Goal: Feedback & Contribution: Submit feedback/report problem

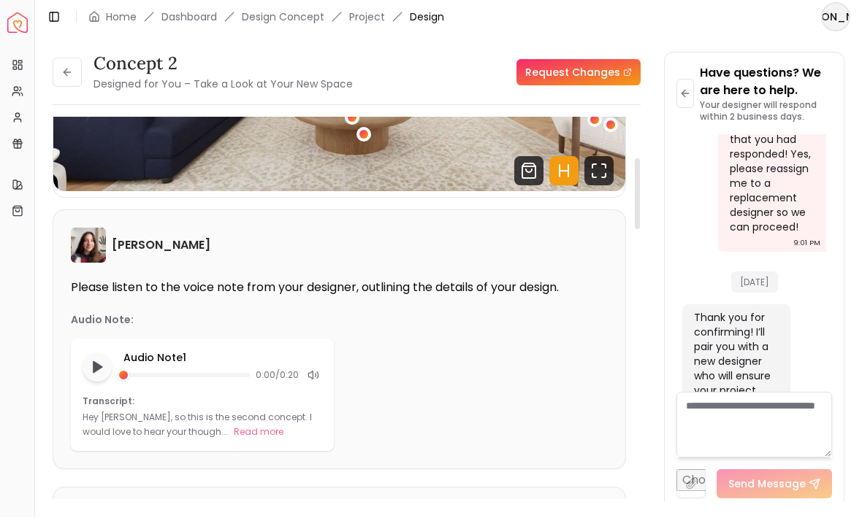
scroll to position [284, 0]
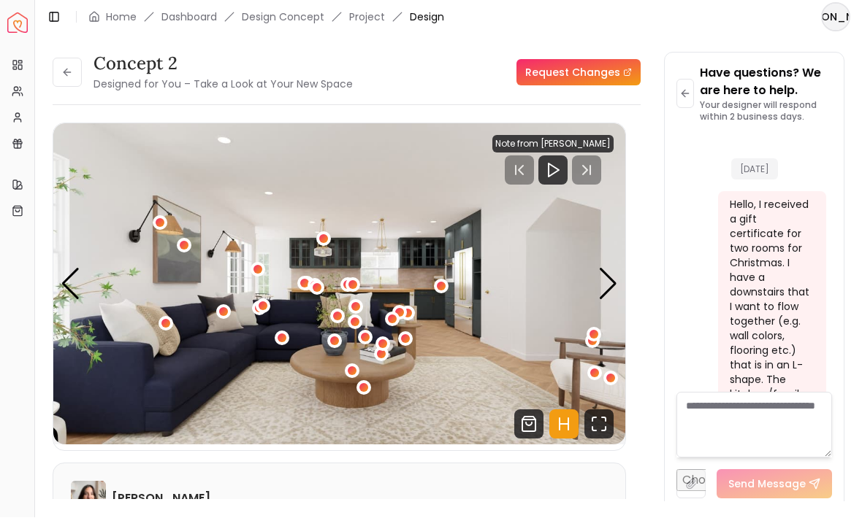
scroll to position [3266, 0]
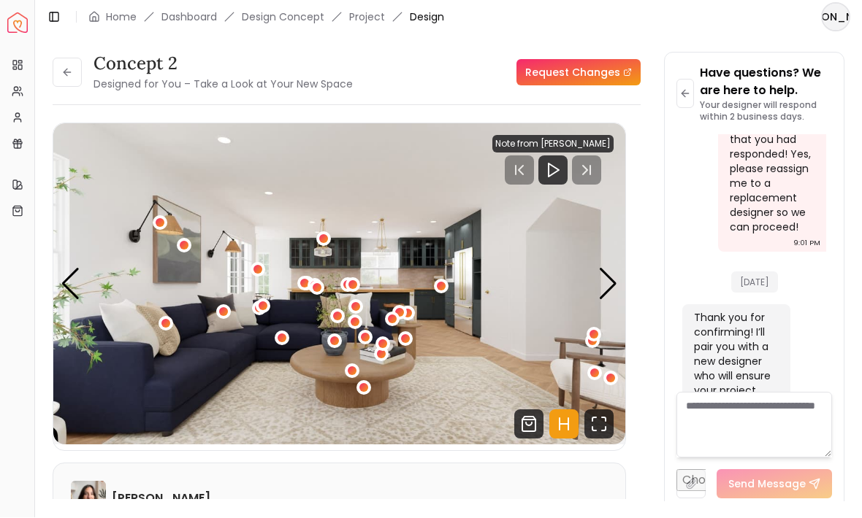
click at [605, 60] on link "Request Changes" at bounding box center [578, 73] width 124 height 26
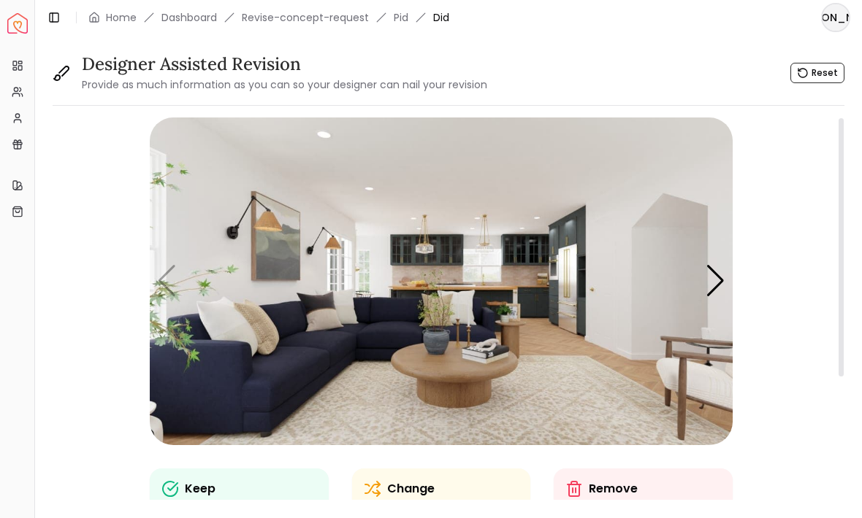
click at [713, 286] on div "Next slide" at bounding box center [715, 281] width 20 height 32
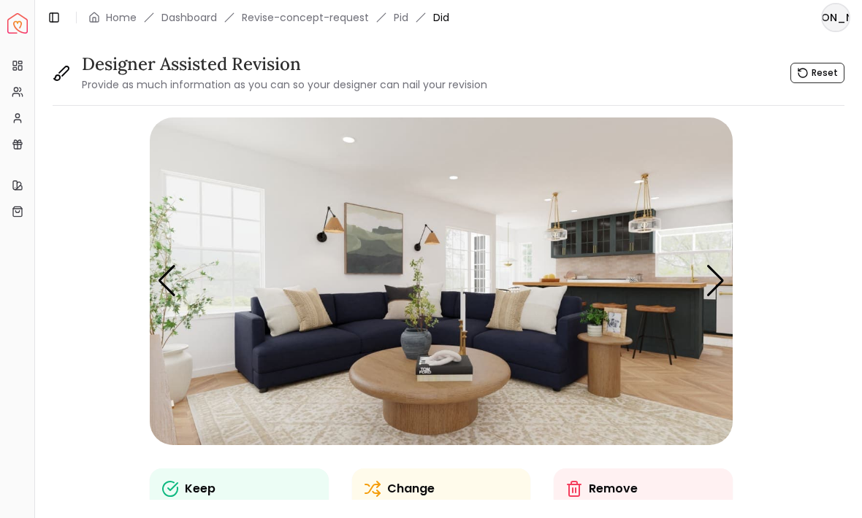
click at [166, 288] on div "Previous slide" at bounding box center [167, 281] width 20 height 32
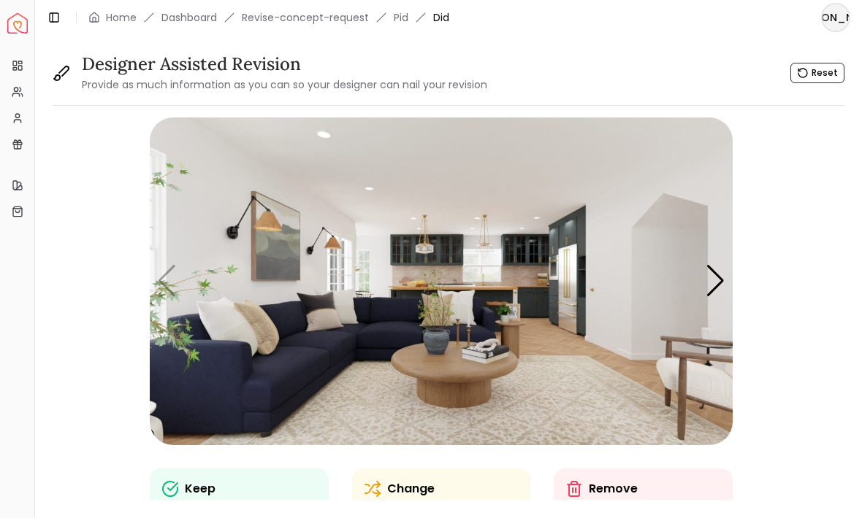
click at [708, 286] on div "Next slide" at bounding box center [715, 281] width 20 height 32
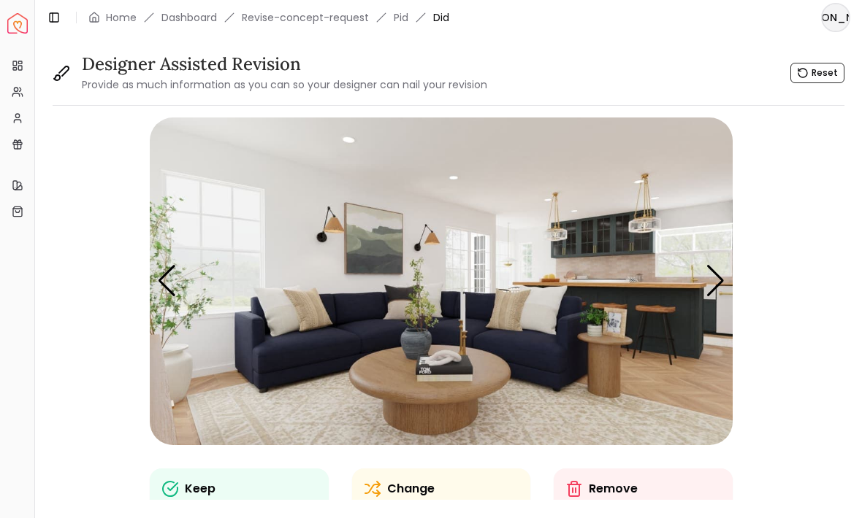
click at [707, 286] on div "Next slide" at bounding box center [715, 281] width 20 height 32
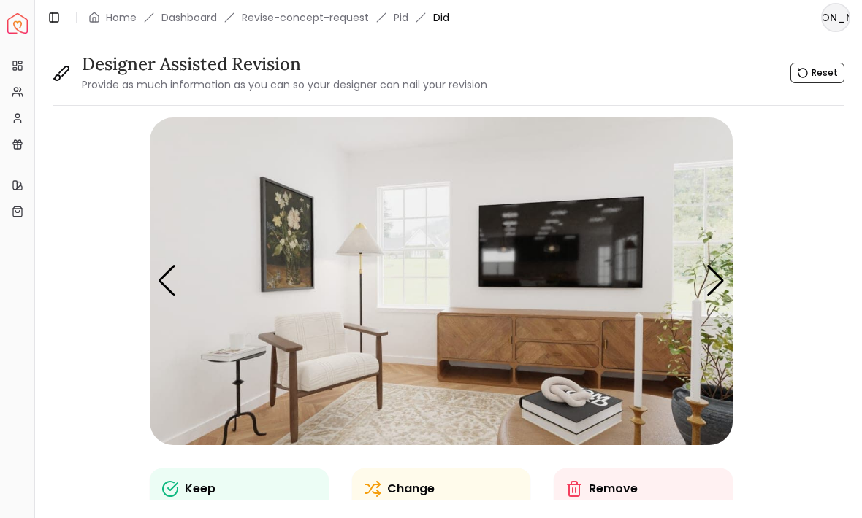
click at [708, 284] on div "Next slide" at bounding box center [715, 281] width 20 height 32
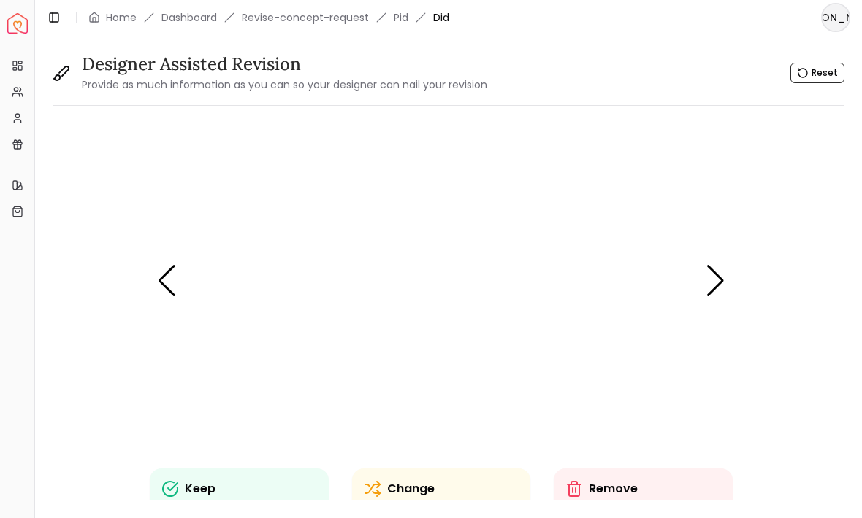
click at [701, 289] on img "4 / 8" at bounding box center [441, 282] width 583 height 328
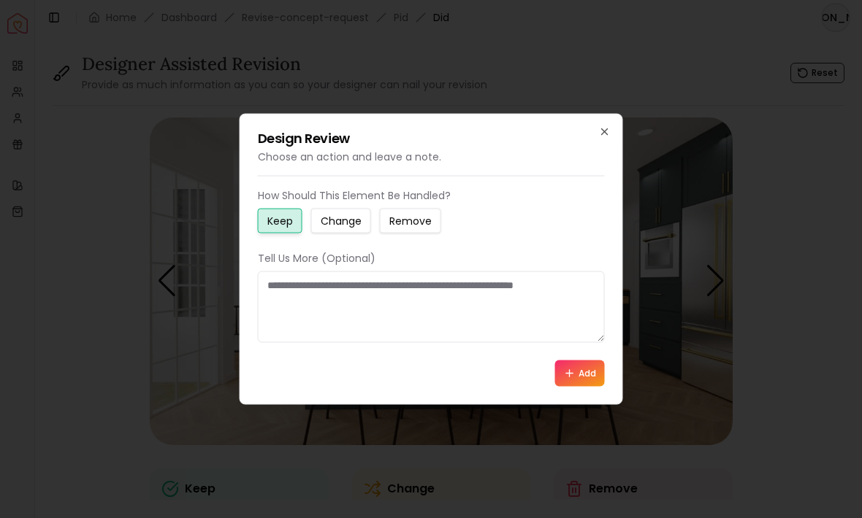
click at [601, 134] on icon "button" at bounding box center [605, 132] width 12 height 12
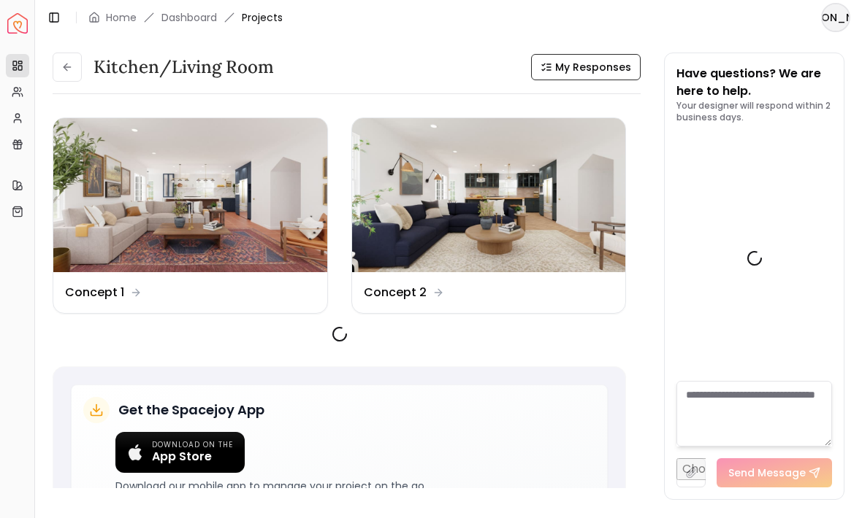
scroll to position [3278, 0]
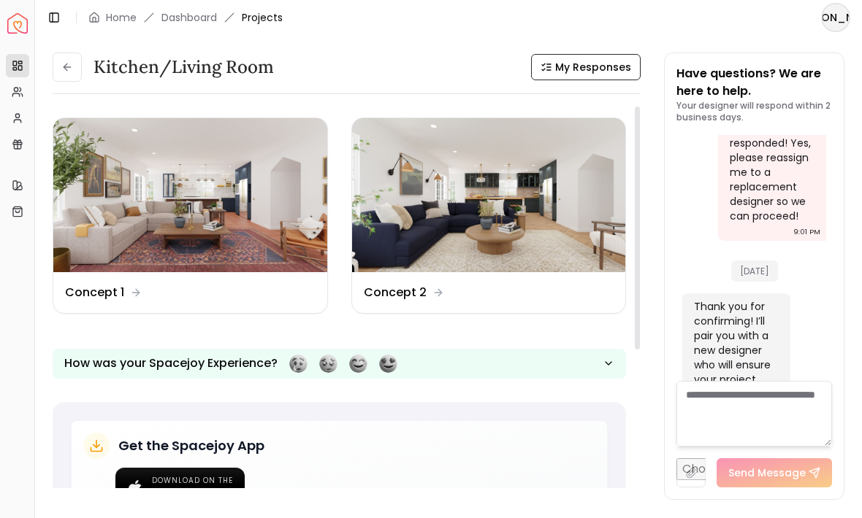
click at [250, 204] on img at bounding box center [190, 195] width 274 height 154
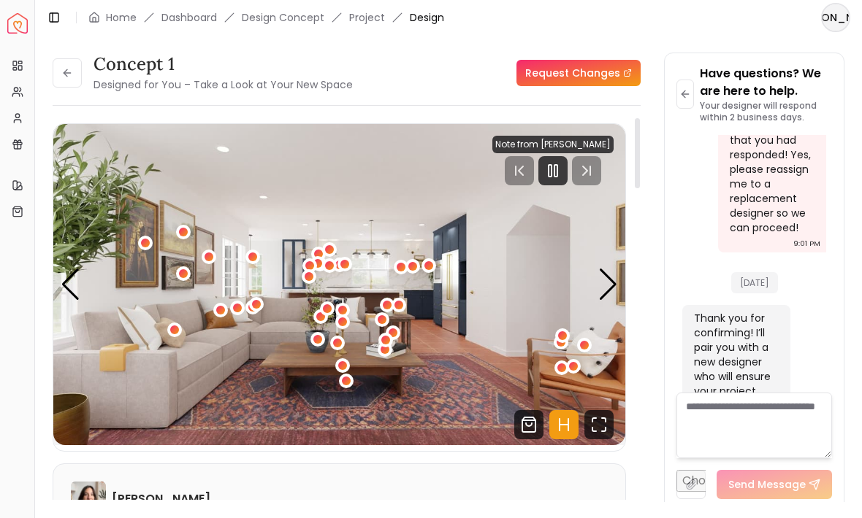
click at [605, 296] on div "Next slide" at bounding box center [608, 285] width 20 height 32
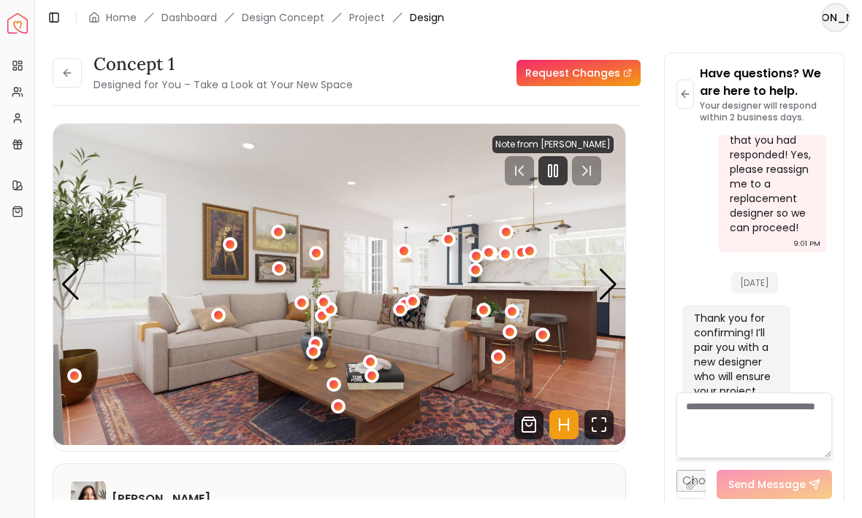
click at [608, 280] on div "Next slide" at bounding box center [608, 285] width 20 height 32
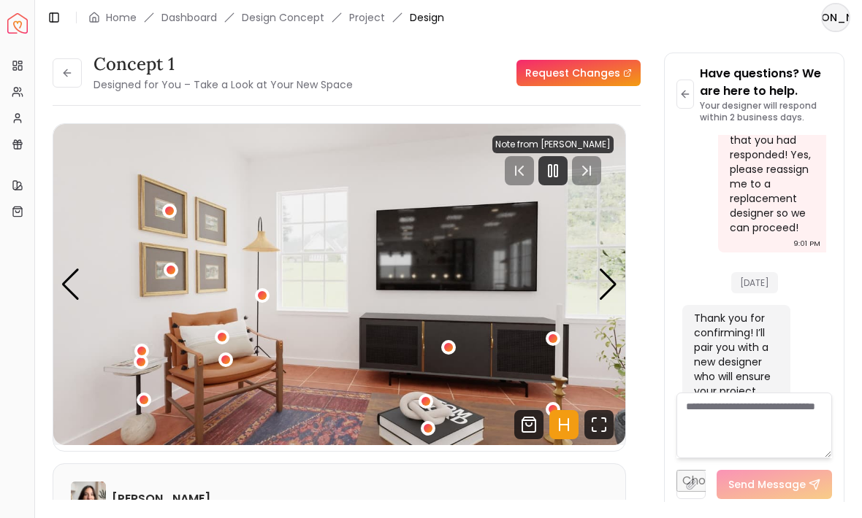
click at [608, 283] on div "Next slide" at bounding box center [608, 285] width 20 height 32
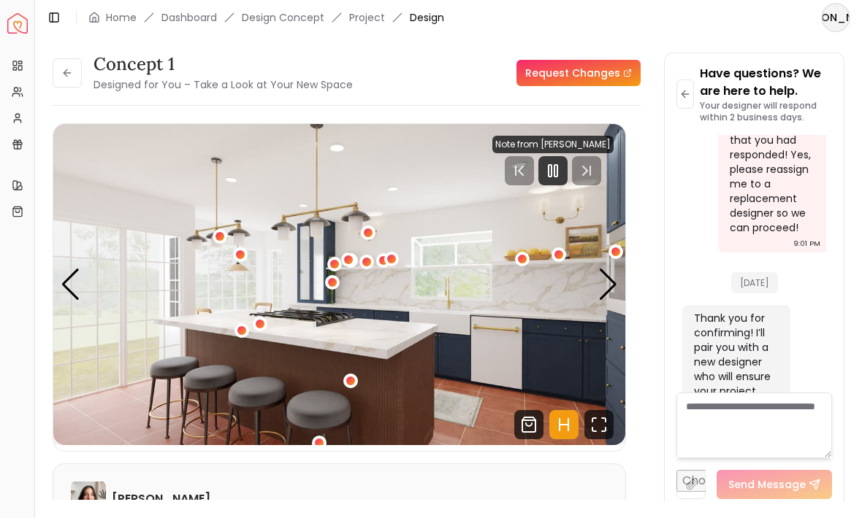
click at [68, 280] on div "Previous slide" at bounding box center [71, 285] width 20 height 32
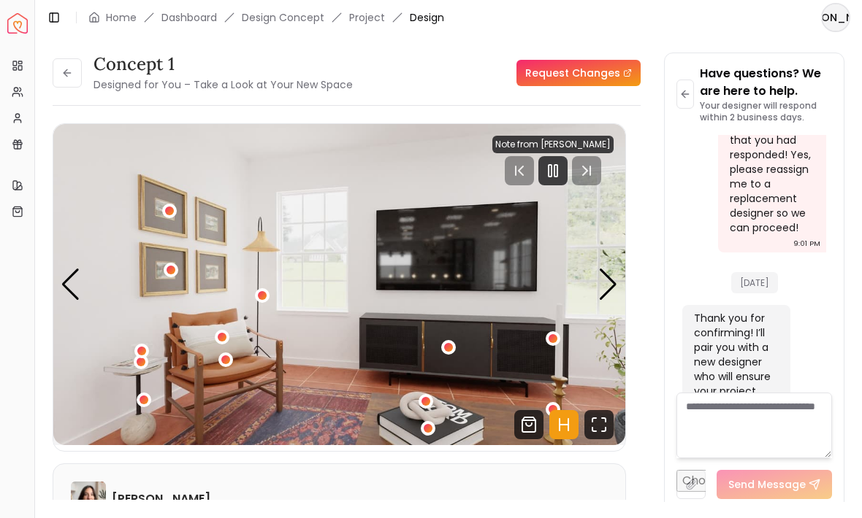
click at [69, 284] on div "Previous slide" at bounding box center [71, 285] width 20 height 32
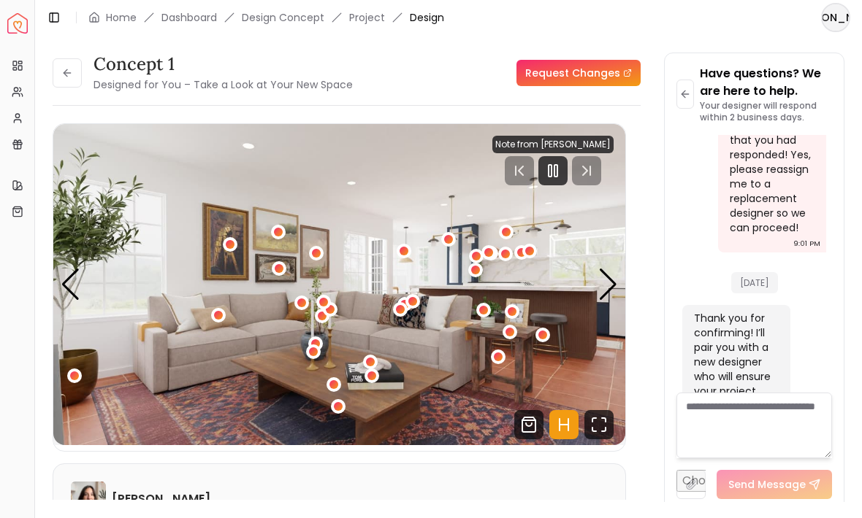
click at [66, 288] on div "Previous slide" at bounding box center [71, 285] width 20 height 32
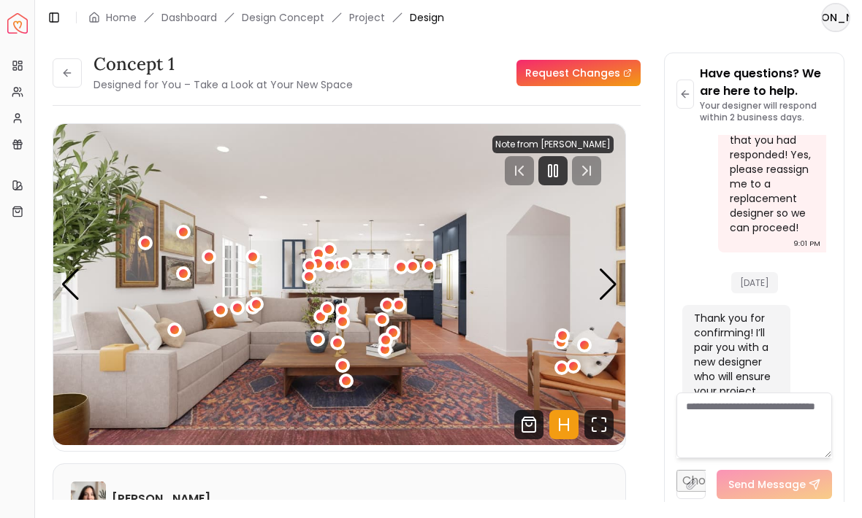
click at [69, 292] on div "Previous slide" at bounding box center [71, 285] width 20 height 32
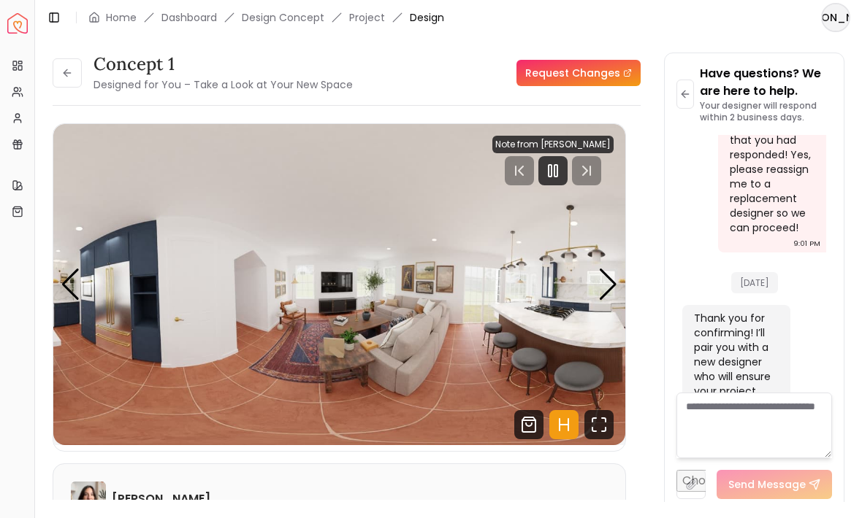
click at [72, 288] on div "Previous slide" at bounding box center [71, 285] width 20 height 32
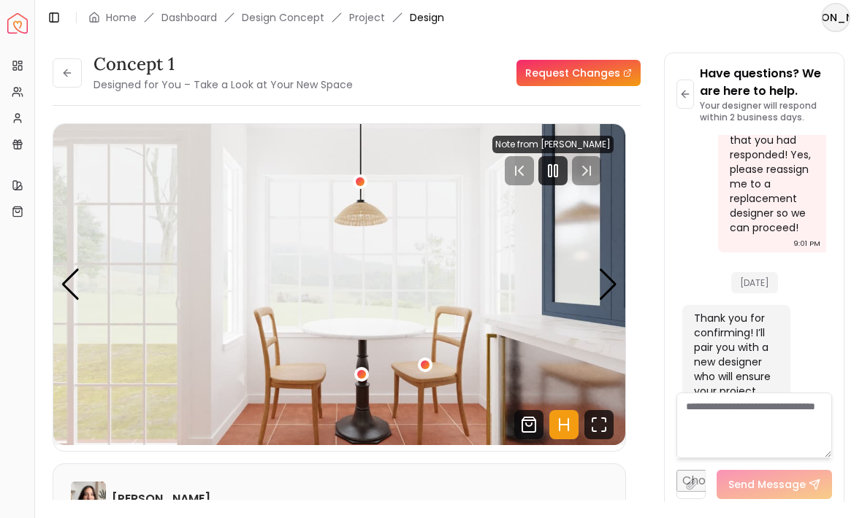
click at [72, 295] on div "Previous slide" at bounding box center [71, 285] width 20 height 32
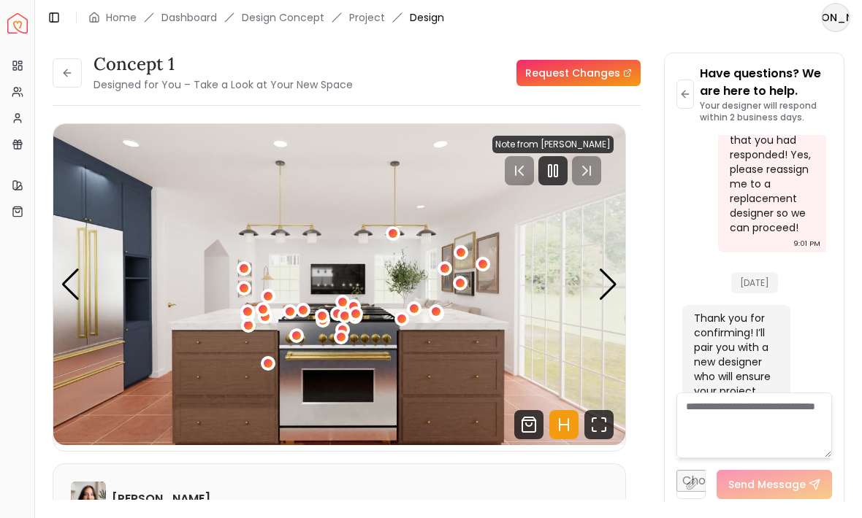
click at [69, 284] on div "Previous slide" at bounding box center [71, 285] width 20 height 32
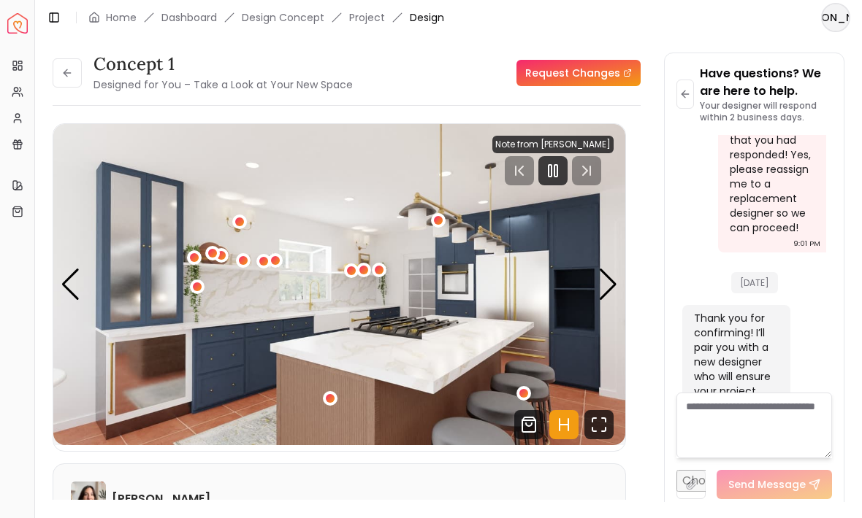
click at [78, 291] on div "Previous slide" at bounding box center [71, 285] width 20 height 32
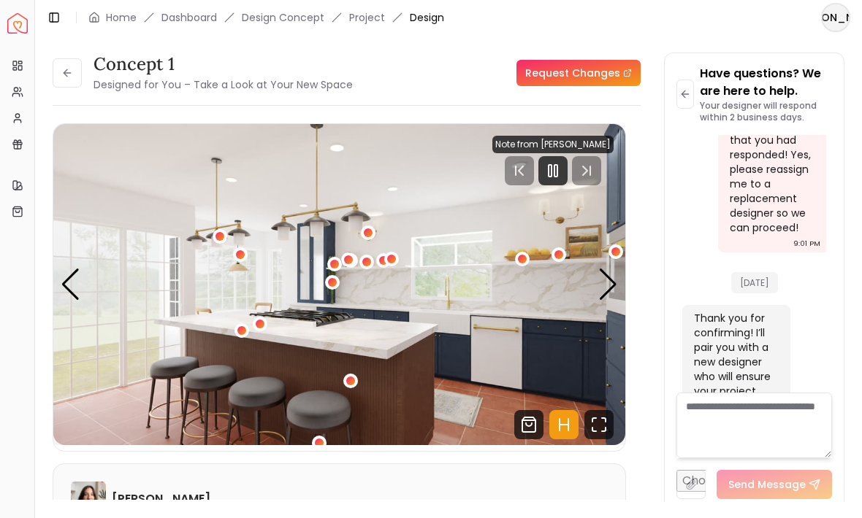
click at [69, 287] on div "Previous slide" at bounding box center [71, 285] width 20 height 32
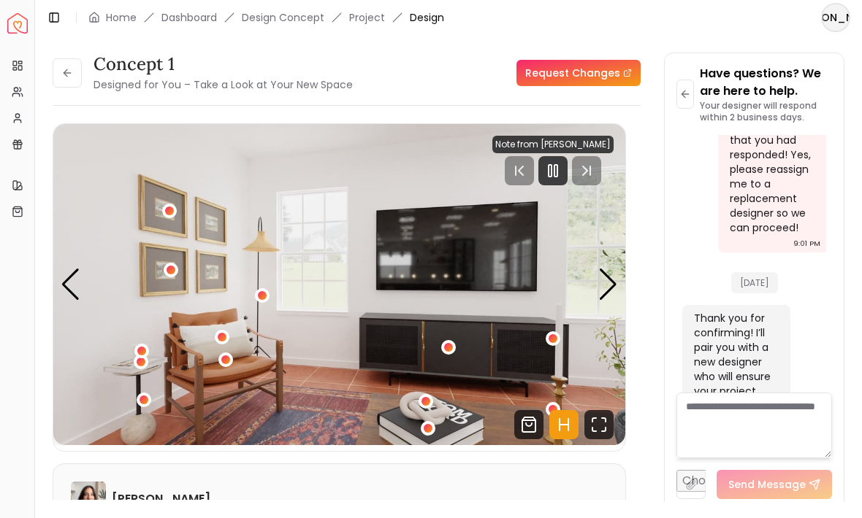
click at [72, 289] on div "Previous slide" at bounding box center [71, 285] width 20 height 32
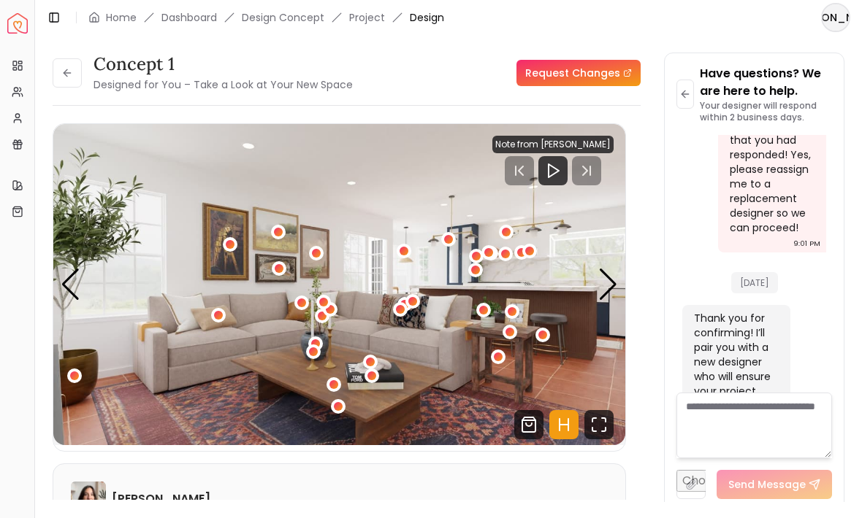
click at [74, 291] on div "Previous slide" at bounding box center [71, 285] width 20 height 32
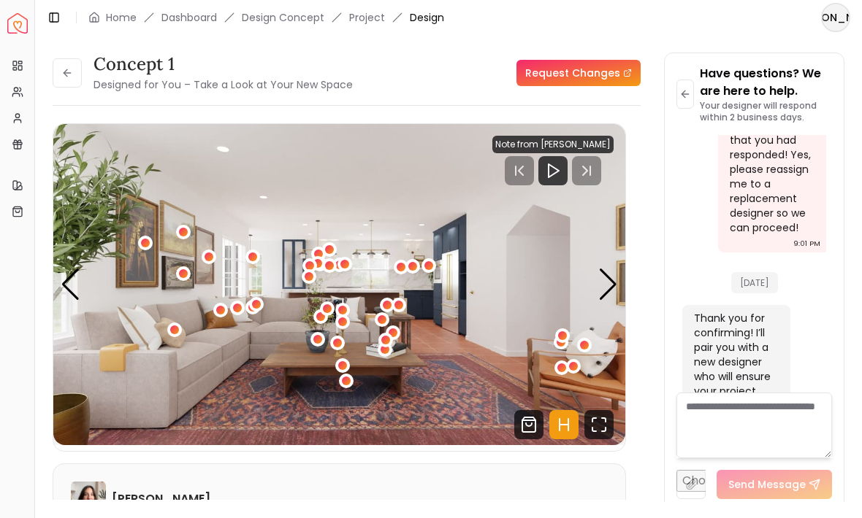
click at [74, 293] on div "Previous slide" at bounding box center [71, 285] width 20 height 32
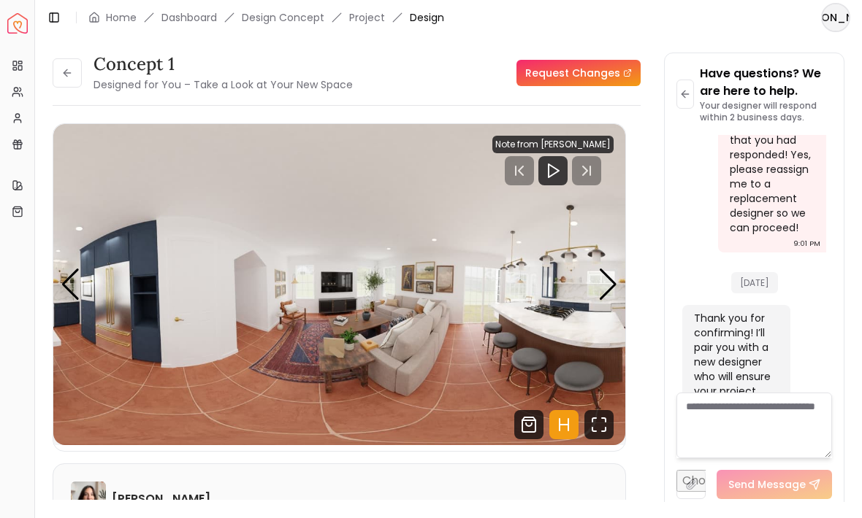
click at [70, 291] on div "Previous slide" at bounding box center [71, 285] width 20 height 32
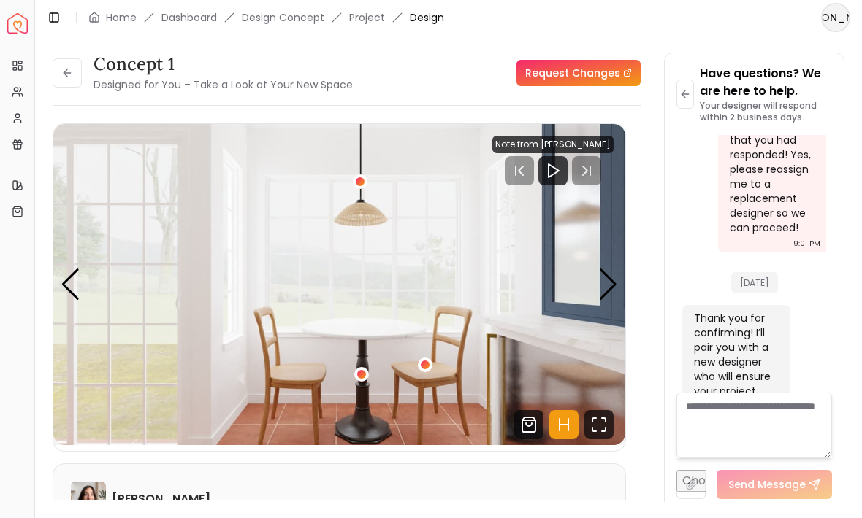
click at [78, 286] on div "Previous slide" at bounding box center [71, 285] width 20 height 32
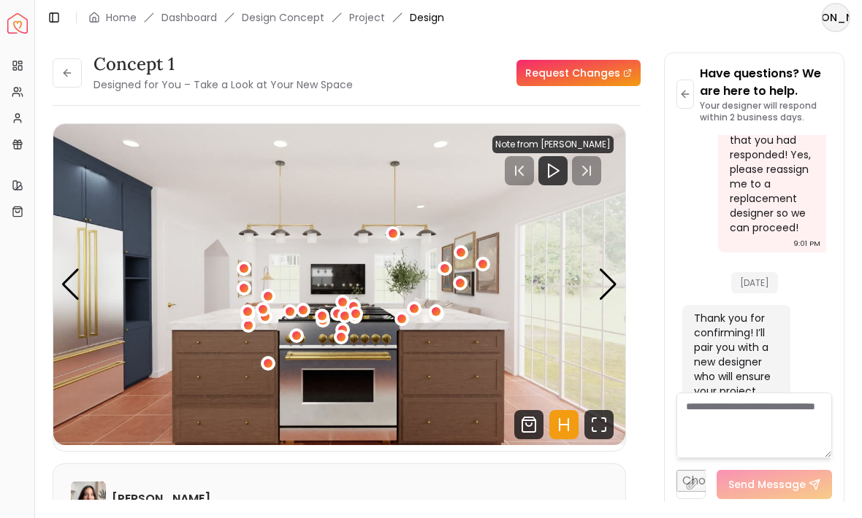
click at [75, 272] on div "Previous slide" at bounding box center [71, 285] width 20 height 32
